Goal: Task Accomplishment & Management: Use online tool/utility

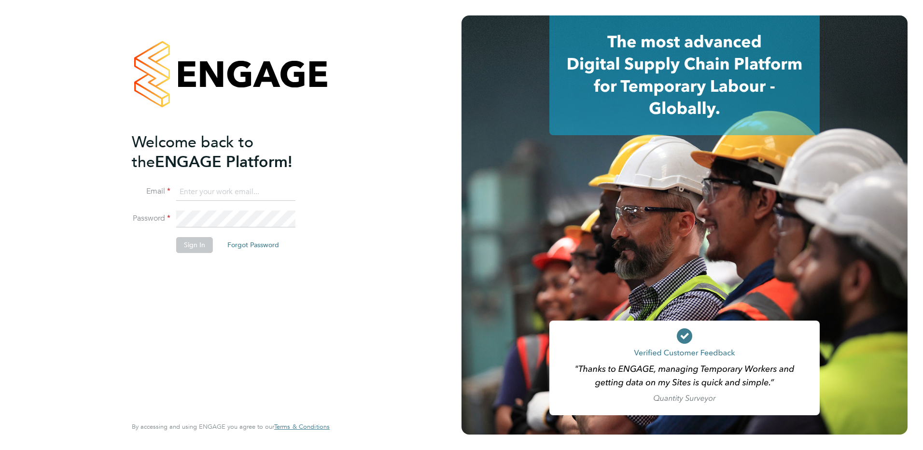
type input "[PERSON_NAME][EMAIL_ADDRESS][PERSON_NAME][DOMAIN_NAME]"
click at [201, 248] on button "Sign In" at bounding box center [194, 244] width 37 height 15
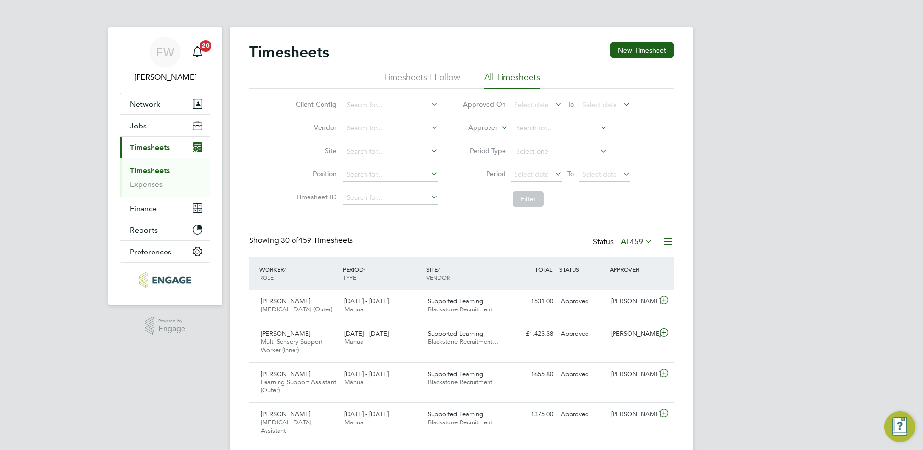
click at [158, 171] on link "Timesheets" at bounding box center [150, 170] width 40 height 9
click at [538, 167] on li "Period Select date To Select date" at bounding box center [547, 174] width 192 height 23
click at [540, 173] on span "Select date" at bounding box center [531, 174] width 35 height 9
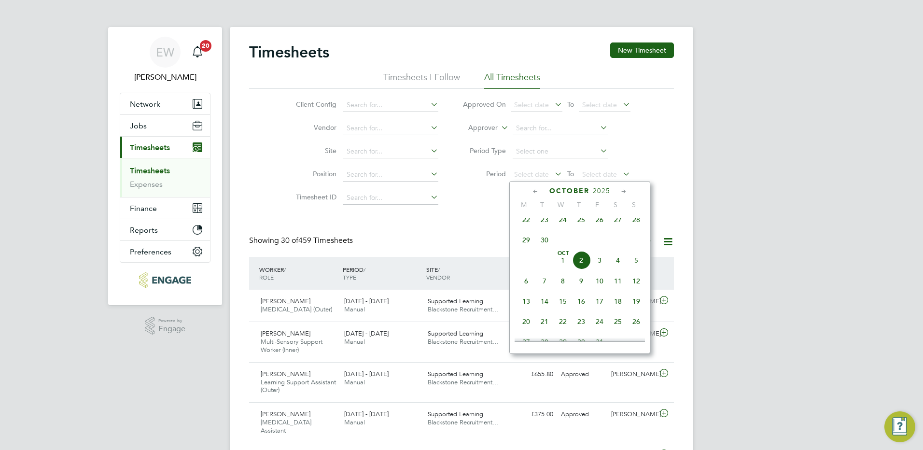
click at [526, 223] on span "22" at bounding box center [526, 220] width 18 height 18
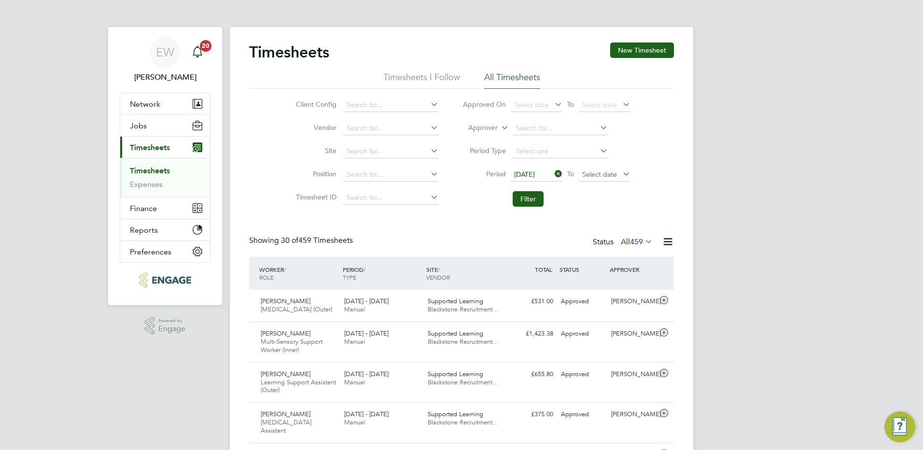
click at [606, 173] on span "Select date" at bounding box center [599, 174] width 35 height 9
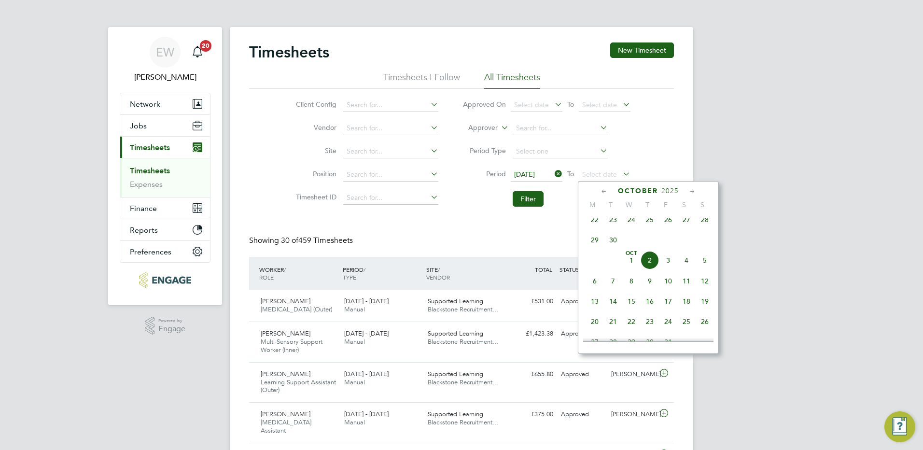
click at [705, 224] on span "28" at bounding box center [705, 220] width 18 height 18
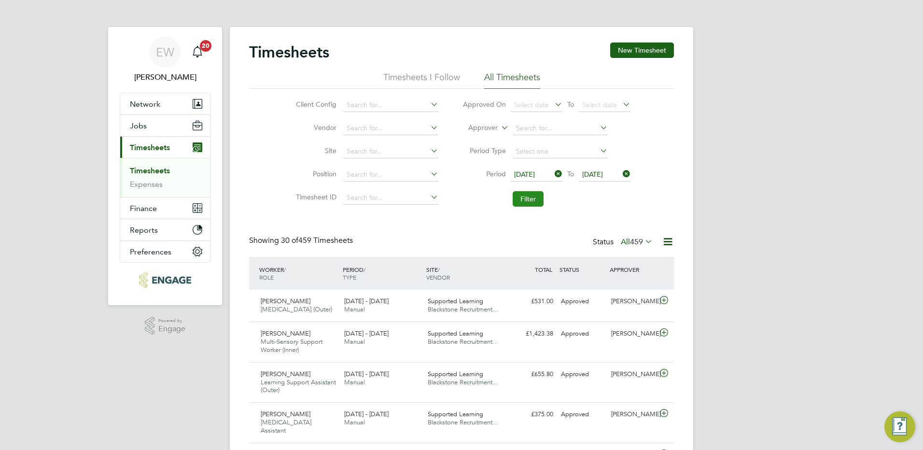
click at [533, 199] on button "Filter" at bounding box center [528, 198] width 31 height 15
click at [643, 240] on icon at bounding box center [643, 242] width 0 height 14
click at [667, 256] on li "7" at bounding box center [666, 259] width 9 height 14
